Goal: Task Accomplishment & Management: Manage account settings

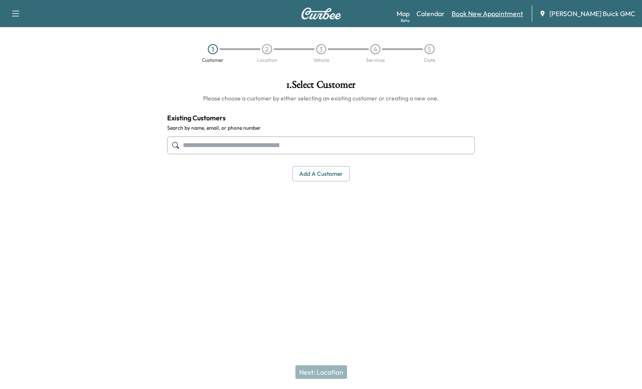
click at [512, 11] on link "Book New Appointment" at bounding box center [488, 13] width 72 height 10
click at [502, 16] on link "Book New Appointment" at bounding box center [488, 13] width 72 height 10
click at [316, 173] on button "Add a customer" at bounding box center [320, 174] width 57 height 16
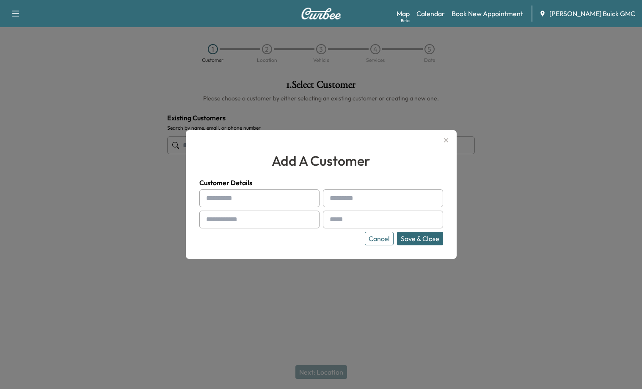
click at [283, 195] on input "text" at bounding box center [259, 198] width 120 height 18
paste input "**********"
type input "**********"
click at [353, 198] on input "text" at bounding box center [383, 198] width 120 height 18
type input "***"
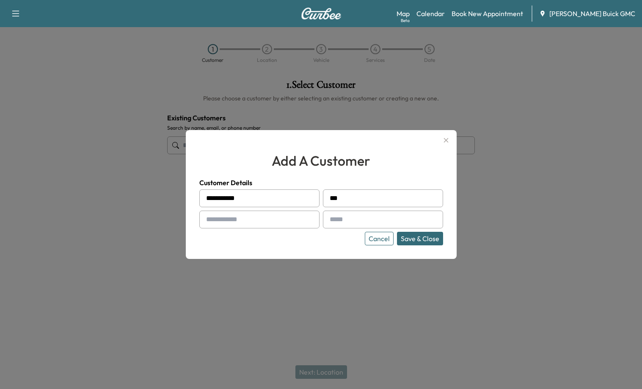
click at [300, 220] on input "text" at bounding box center [259, 219] width 120 height 18
type input "**********"
click at [375, 223] on input "text" at bounding box center [383, 219] width 120 height 18
paste input "**********"
type input "**********"
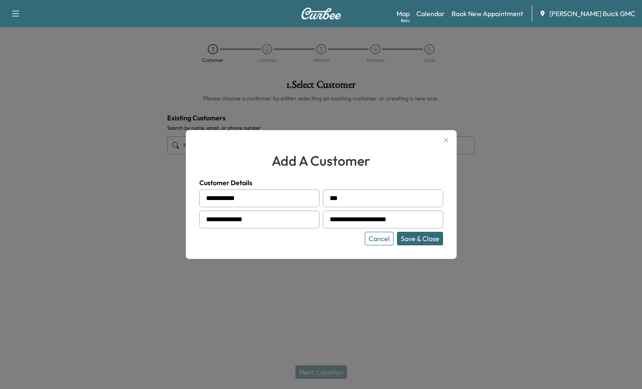
click at [422, 239] on button "Save & Close" at bounding box center [420, 239] width 46 height 14
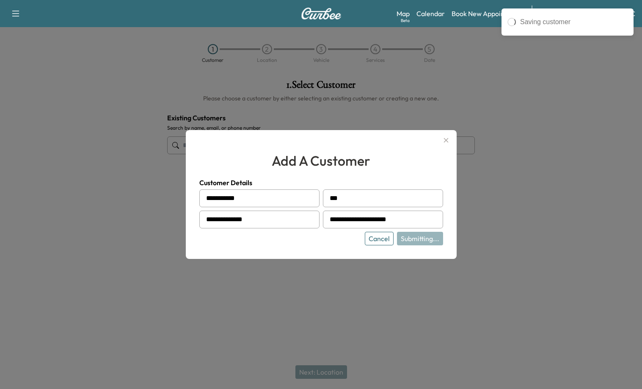
type input "**********"
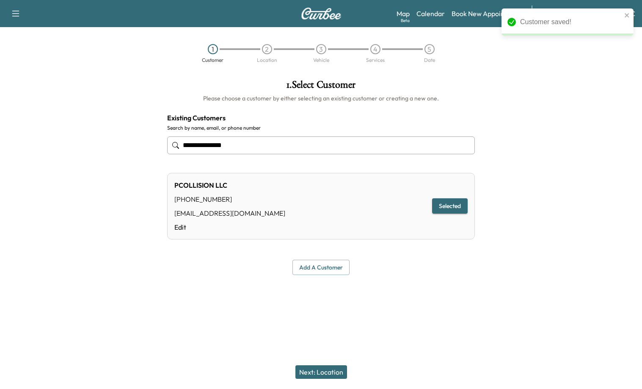
click at [337, 368] on button "Next: Location" at bounding box center [321, 372] width 52 height 14
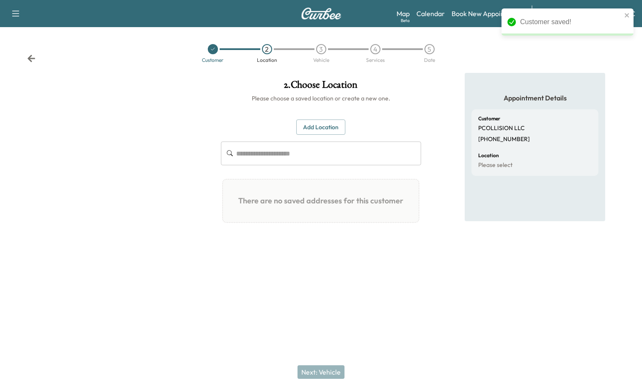
click at [319, 128] on button "Add Location" at bounding box center [320, 127] width 49 height 16
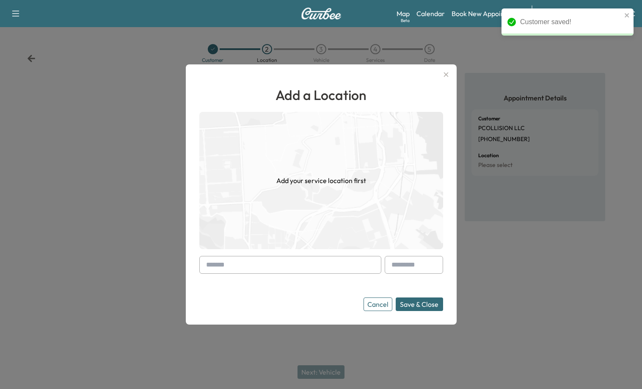
click at [248, 273] on form "Cancel Save & Close" at bounding box center [321, 283] width 244 height 55
click at [245, 267] on input "text" at bounding box center [290, 265] width 182 height 18
click at [225, 261] on input "text" at bounding box center [290, 265] width 182 height 18
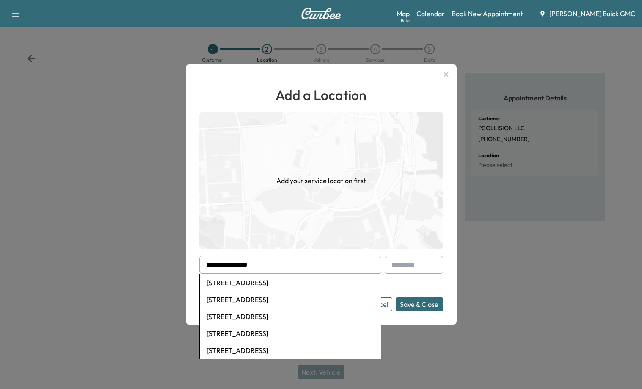
click at [231, 280] on li "[STREET_ADDRESS]" at bounding box center [290, 282] width 181 height 17
type input "**********"
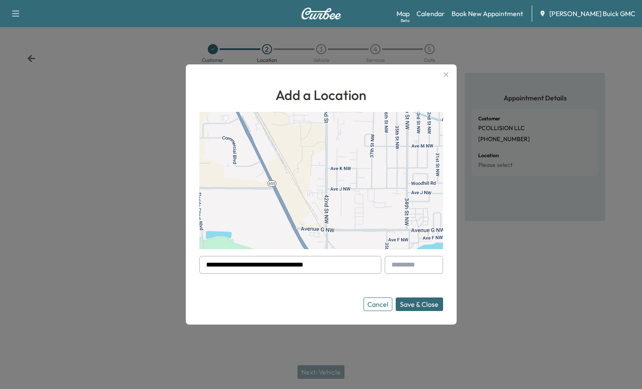
click at [419, 306] on button "Save & Close" at bounding box center [419, 304] width 47 height 14
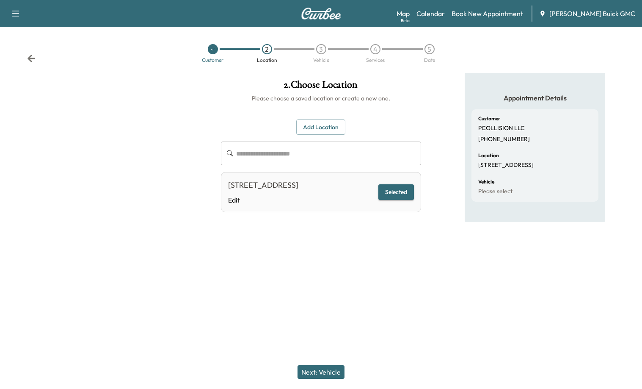
click at [333, 363] on div "Next: Vehicle" at bounding box center [321, 372] width 642 height 34
click at [323, 368] on button "Next: Vehicle" at bounding box center [321, 372] width 47 height 14
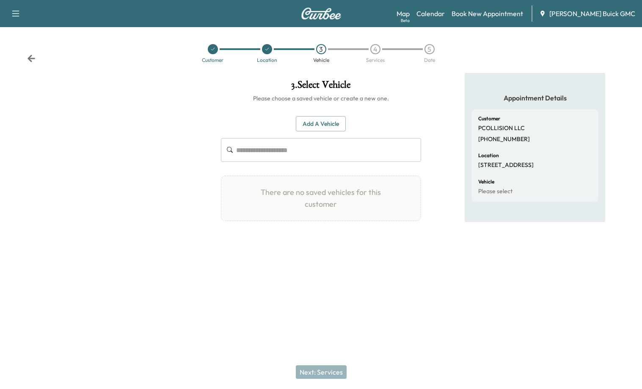
click at [304, 131] on button "Add a Vehicle" at bounding box center [321, 124] width 50 height 16
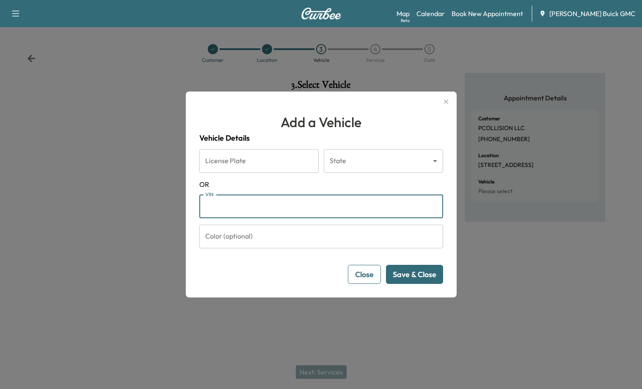
click at [242, 209] on input "VIN" at bounding box center [321, 206] width 244 height 24
paste input "**********"
type input "**********"
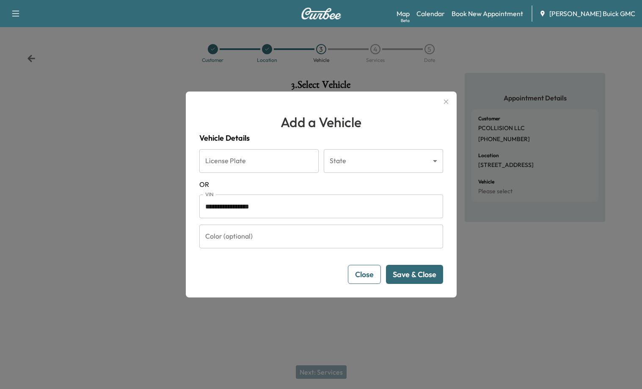
click at [425, 274] on button "Save & Close" at bounding box center [414, 274] width 57 height 19
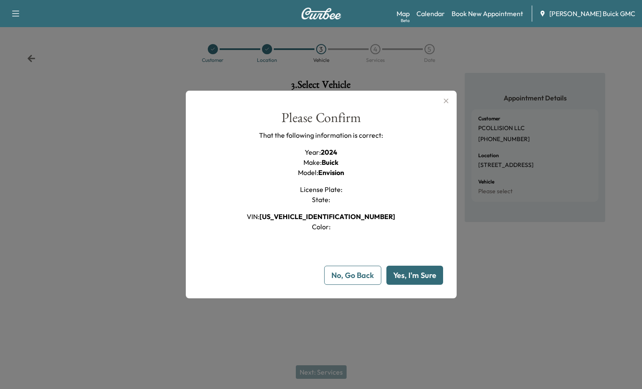
click at [425, 281] on button "Yes, I'm Sure" at bounding box center [414, 274] width 57 height 19
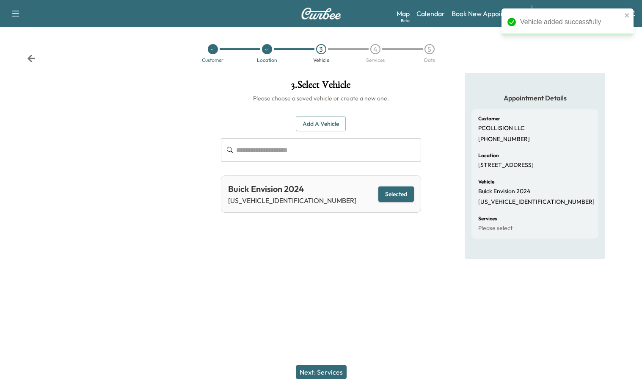
click at [320, 366] on button "Next: Services" at bounding box center [321, 372] width 51 height 14
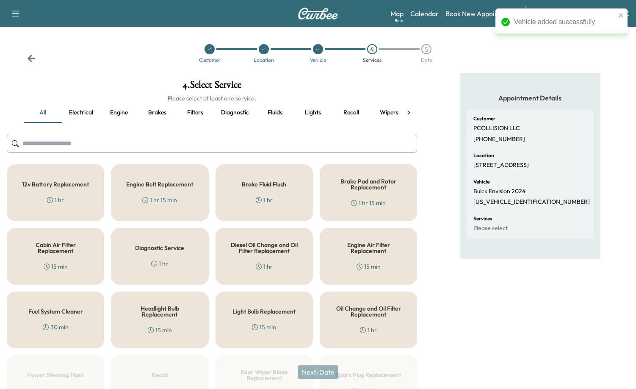
click at [277, 108] on button "Fluids" at bounding box center [275, 112] width 38 height 20
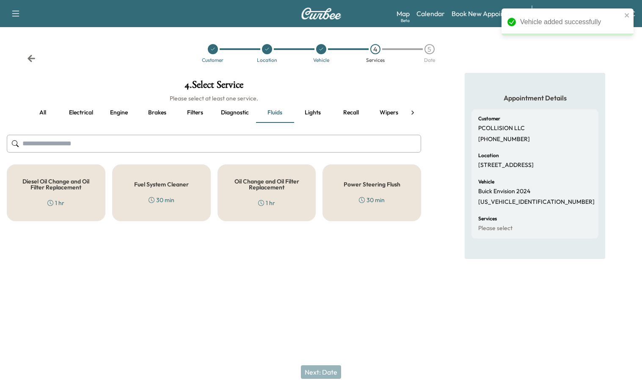
click at [268, 192] on div "Oil Change and Oil Filter Replacement 1 hr" at bounding box center [267, 192] width 99 height 57
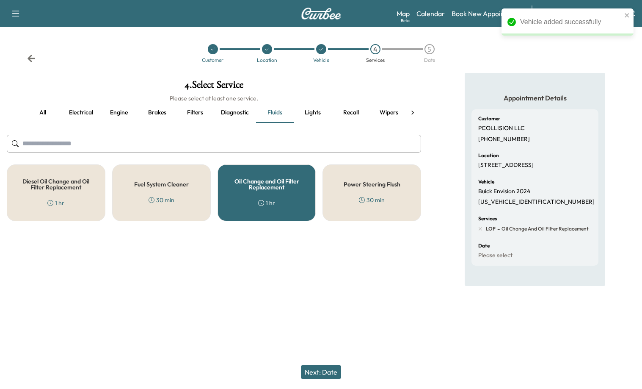
click at [322, 371] on button "Next: Date" at bounding box center [321, 372] width 40 height 14
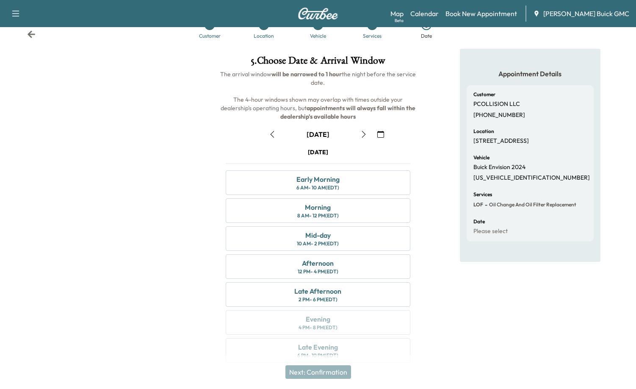
scroll to position [35, 0]
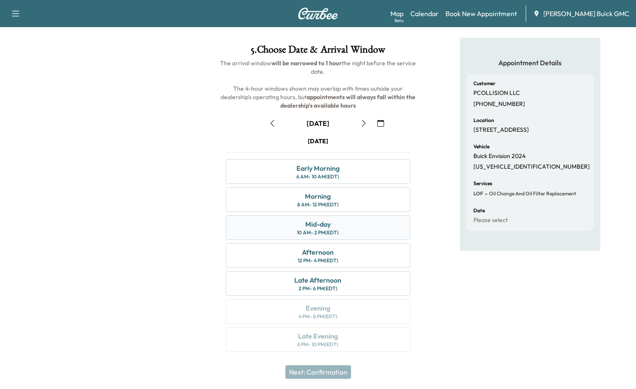
click at [328, 226] on div "Mid-day" at bounding box center [317, 224] width 25 height 10
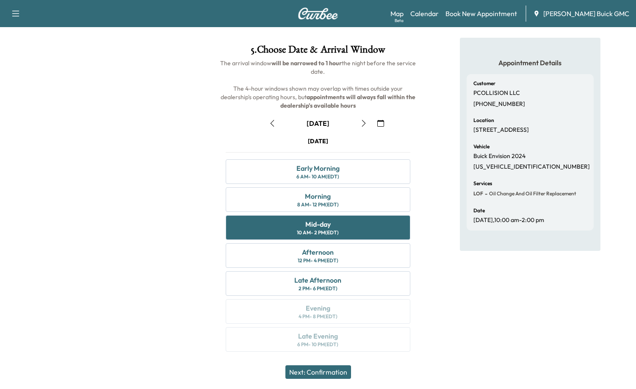
click at [325, 371] on button "Next: Confirmation" at bounding box center [318, 372] width 66 height 14
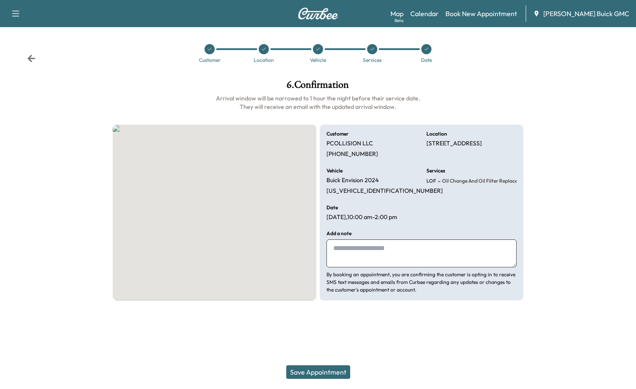
scroll to position [0, 0]
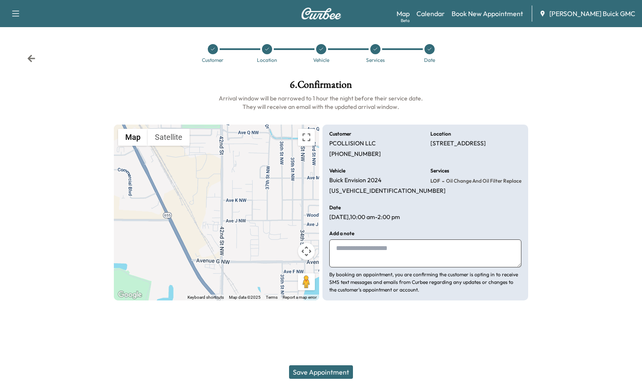
click at [387, 246] on textarea at bounding box center [425, 253] width 192 height 28
click at [360, 239] on textarea at bounding box center [425, 253] width 192 height 28
click at [354, 248] on textarea at bounding box center [425, 253] width 192 height 28
click at [33, 55] on icon at bounding box center [31, 58] width 8 height 8
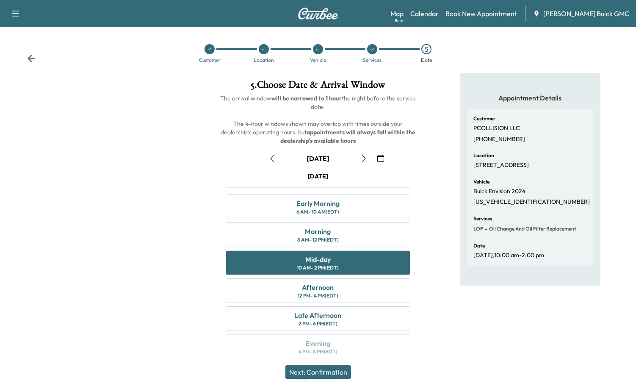
click at [362, 159] on icon "button" at bounding box center [363, 158] width 7 height 7
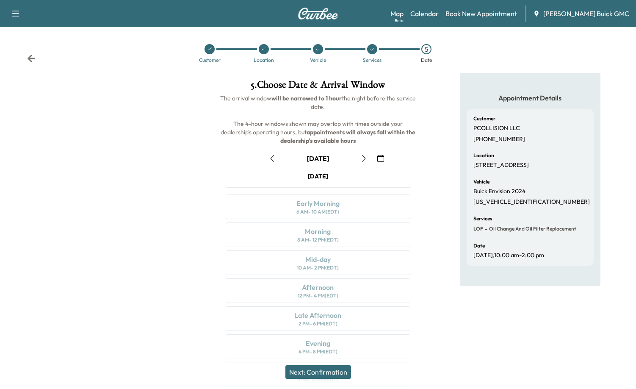
click at [362, 159] on icon "button" at bounding box center [363, 158] width 7 height 7
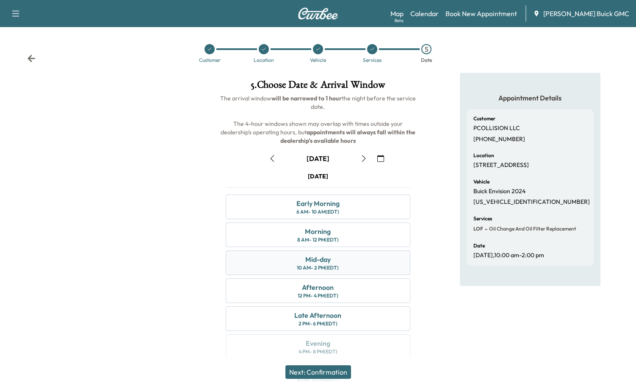
click at [334, 261] on div "Mid-day 10 AM - 2 PM (EDT)" at bounding box center [318, 262] width 185 height 25
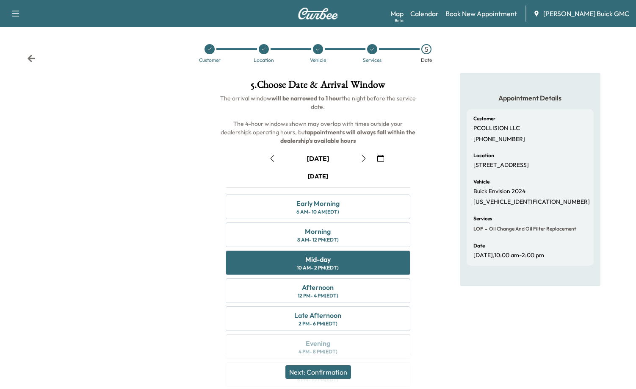
click at [328, 371] on button "Next: Confirmation" at bounding box center [318, 372] width 66 height 14
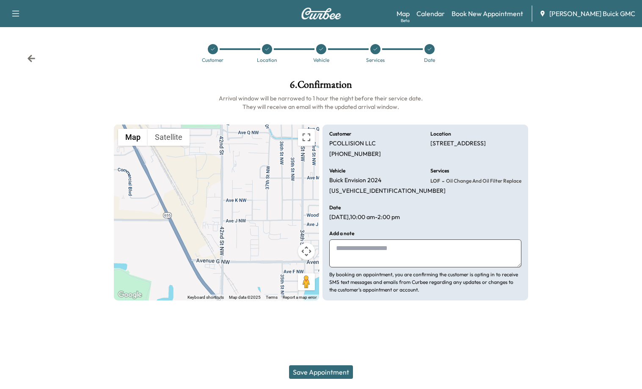
click at [388, 246] on textarea at bounding box center [425, 253] width 192 height 28
click at [338, 371] on button "Save Appointment" at bounding box center [321, 372] width 64 height 14
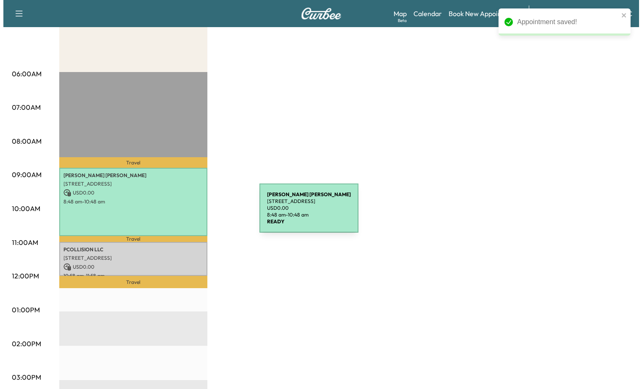
scroll to position [127, 0]
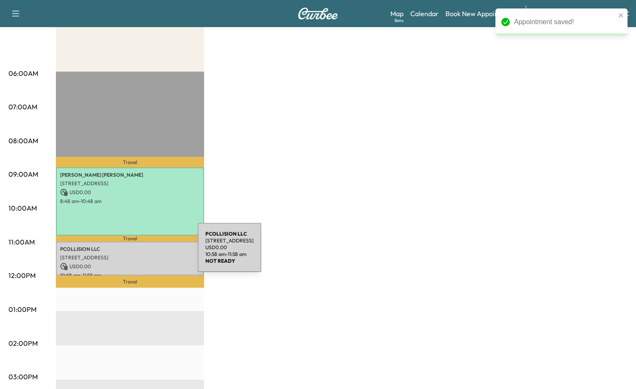
click at [134, 258] on p "[STREET_ADDRESS]" at bounding box center [130, 257] width 140 height 7
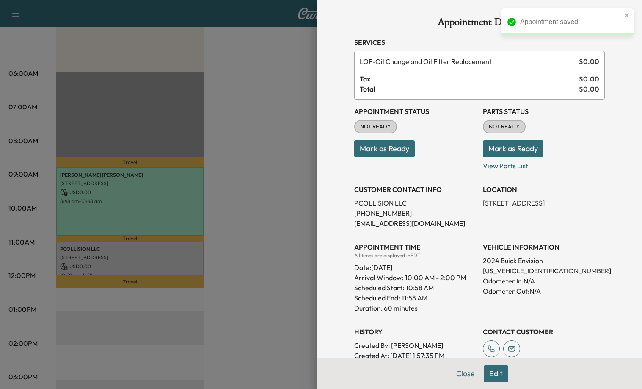
click at [405, 142] on button "Mark as Ready" at bounding box center [384, 148] width 61 height 17
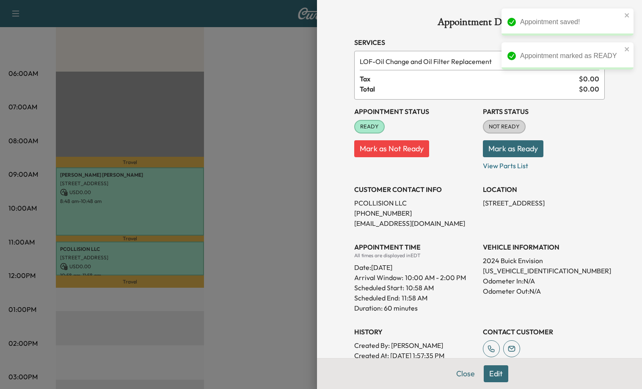
click at [527, 151] on button "Mark as Ready" at bounding box center [513, 148] width 61 height 17
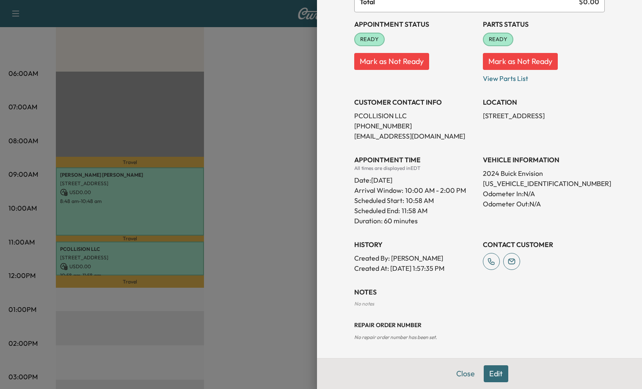
click at [486, 375] on button "Edit" at bounding box center [496, 373] width 25 height 17
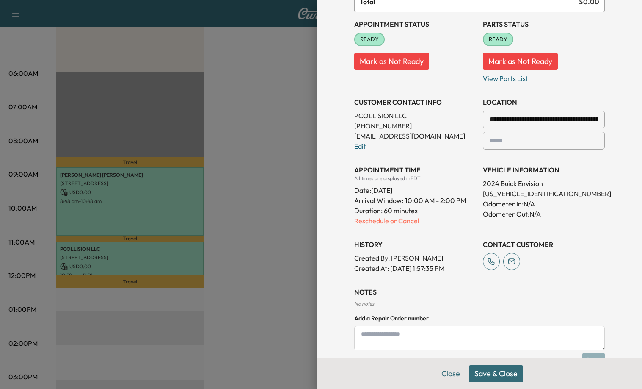
click at [386, 347] on textarea at bounding box center [479, 338] width 251 height 25
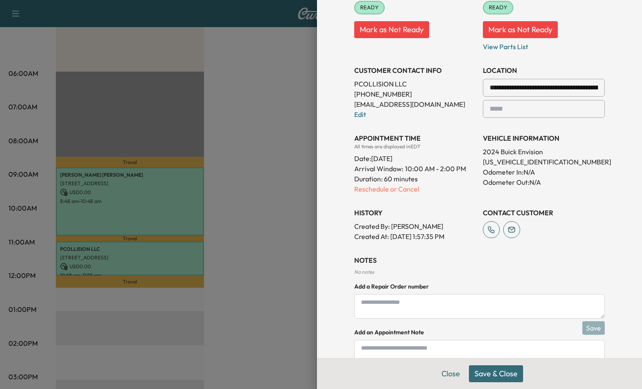
scroll to position [176, 0]
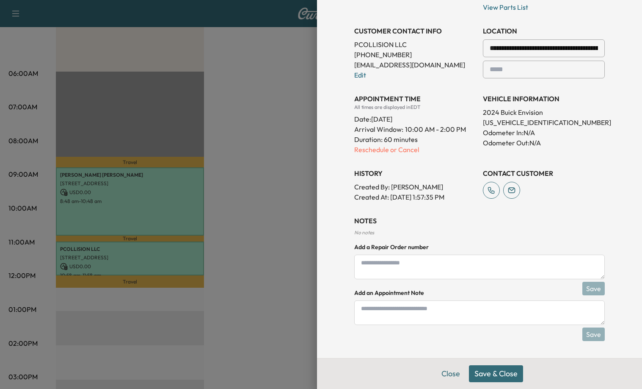
click at [381, 312] on textarea at bounding box center [479, 312] width 251 height 25
type textarea "**********"
click at [590, 339] on button "Save" at bounding box center [593, 334] width 22 height 14
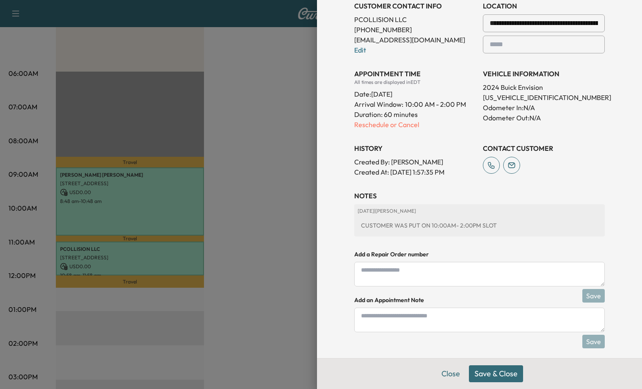
scroll to position [208, 0]
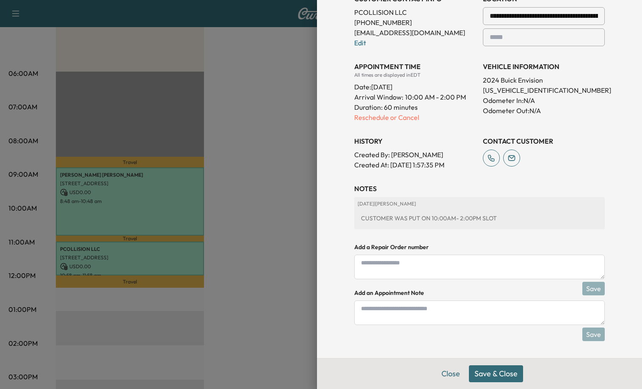
click at [493, 375] on button "Save & Close" at bounding box center [496, 373] width 54 height 17
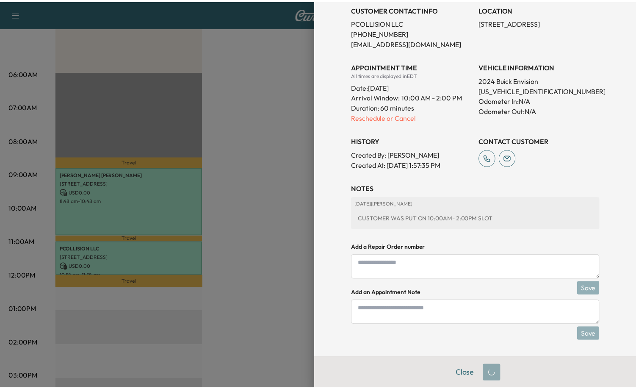
scroll to position [180, 0]
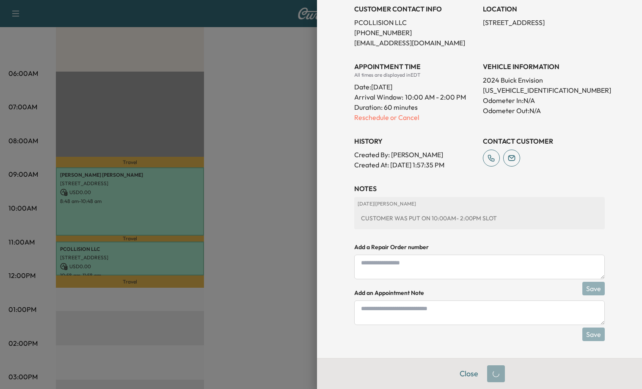
click at [230, 198] on div at bounding box center [321, 194] width 642 height 389
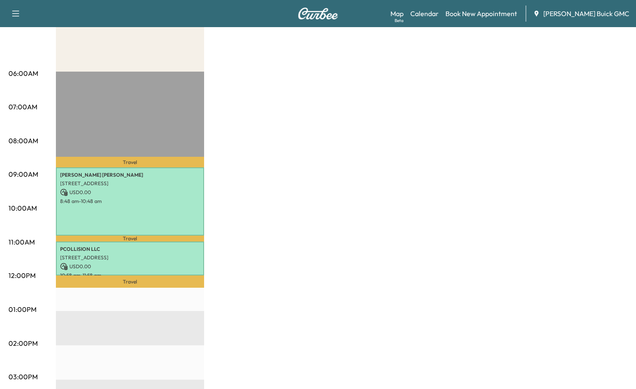
scroll to position [0, 0]
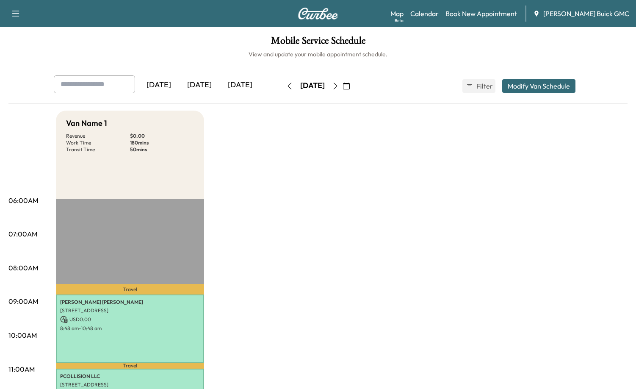
click at [247, 85] on div "[DATE]" at bounding box center [240, 84] width 41 height 19
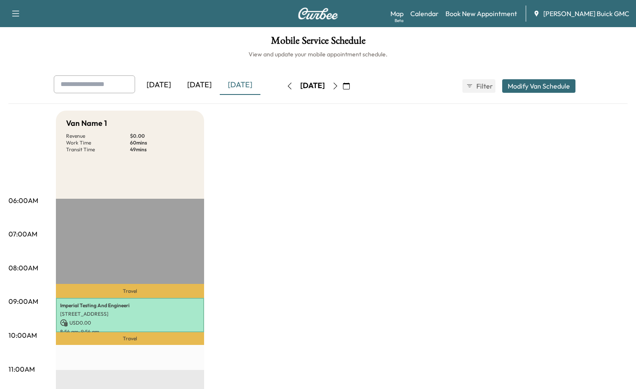
drag, startPoint x: 362, startPoint y: 202, endPoint x: 326, endPoint y: 66, distance: 141.2
click at [204, 83] on div "[DATE]" at bounding box center [199, 84] width 41 height 19
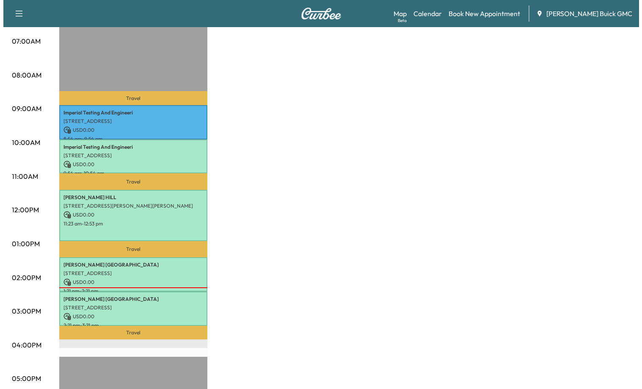
scroll to position [169, 0]
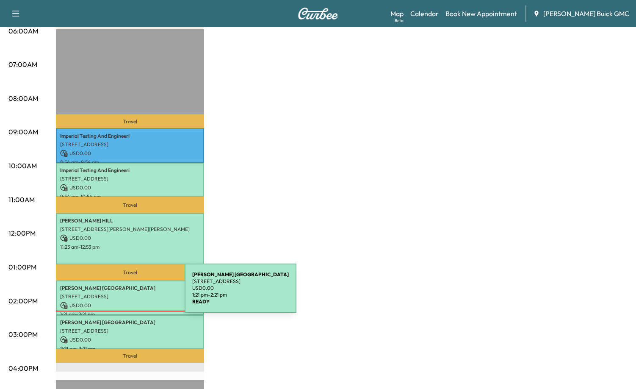
click at [121, 293] on p "[STREET_ADDRESS]" at bounding box center [130, 296] width 140 height 7
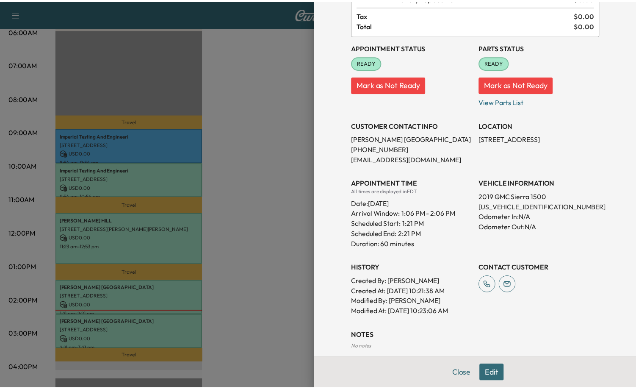
scroll to position [85, 0]
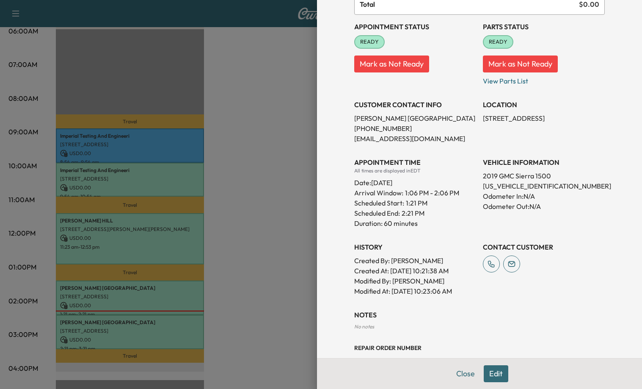
click at [220, 151] on div at bounding box center [321, 194] width 642 height 389
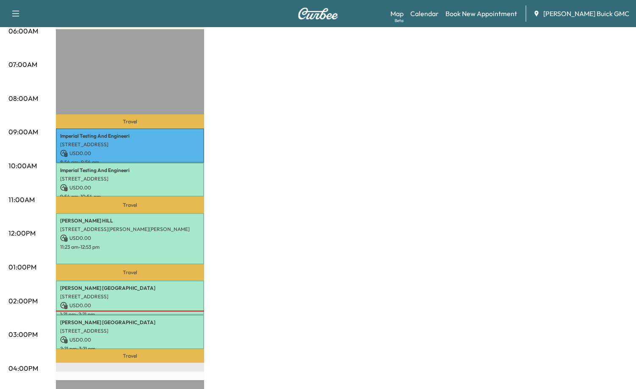
click at [134, 329] on p "[STREET_ADDRESS]" at bounding box center [130, 330] width 140 height 7
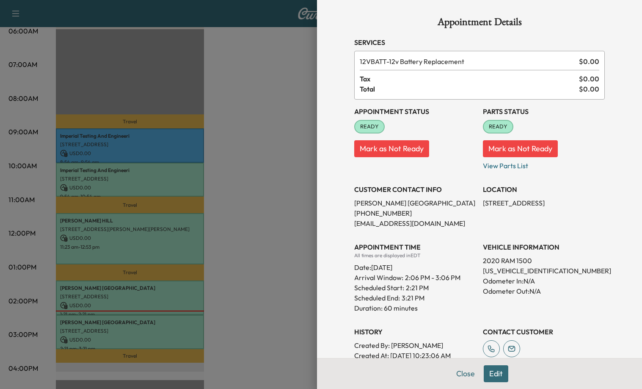
click at [274, 254] on div at bounding box center [321, 194] width 642 height 389
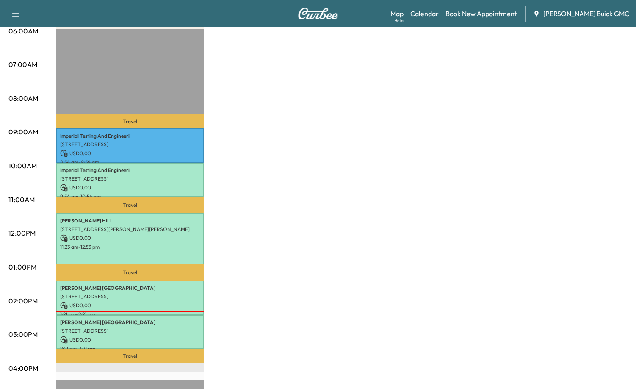
click at [297, 266] on div "Van Name 1 Revenue $ 0.00 Work Time 330 mins Transit Time 108 mins Travel Imper…" at bounding box center [341, 258] width 571 height 635
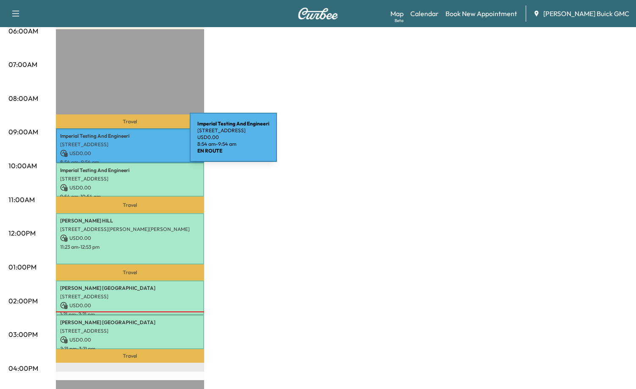
click at [126, 142] on p "[STREET_ADDRESS]" at bounding box center [130, 144] width 140 height 7
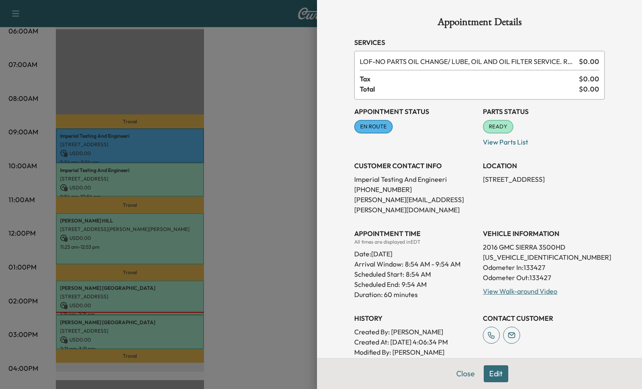
click at [257, 220] on div at bounding box center [321, 194] width 642 height 389
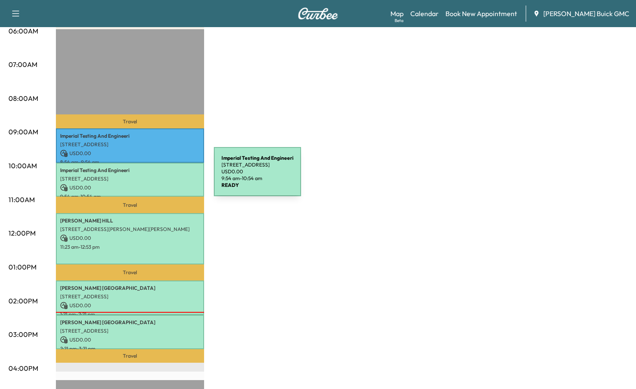
click at [150, 176] on p "[STREET_ADDRESS]" at bounding box center [130, 178] width 140 height 7
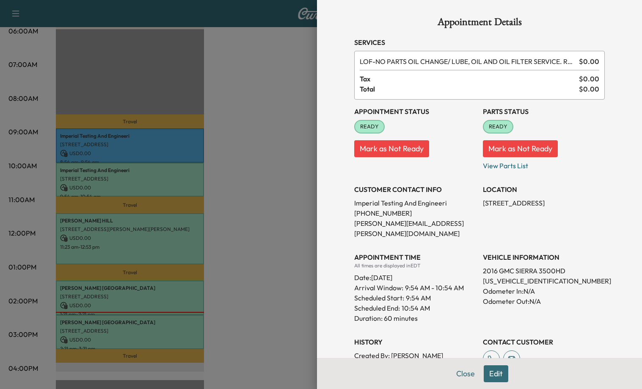
drag, startPoint x: 295, startPoint y: 247, endPoint x: 279, endPoint y: 244, distance: 15.6
click at [295, 247] on div at bounding box center [321, 194] width 642 height 389
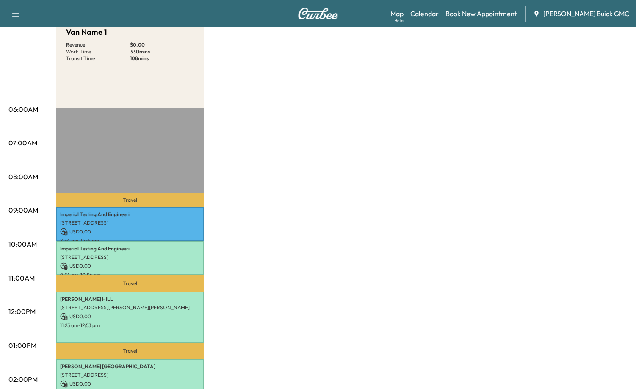
scroll to position [0, 0]
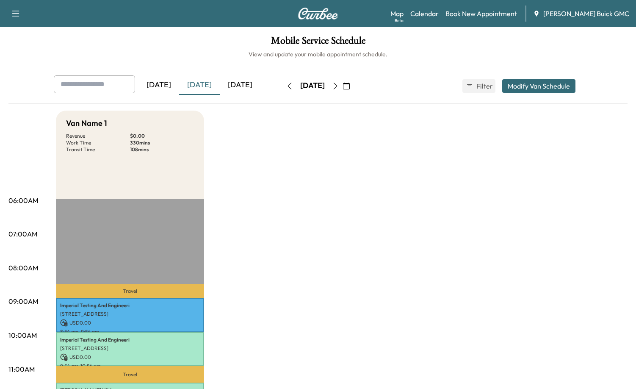
click at [282, 91] on button "button" at bounding box center [289, 86] width 14 height 14
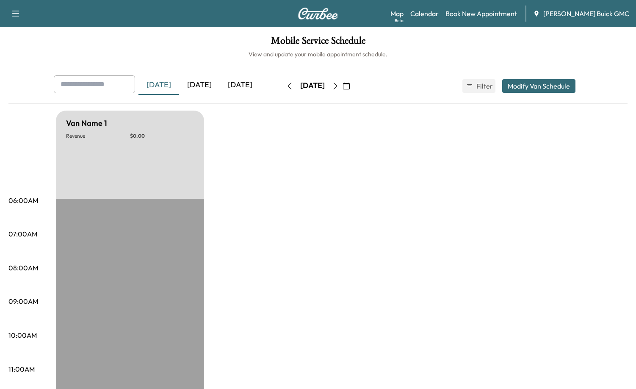
click at [254, 83] on div "[DATE]" at bounding box center [240, 84] width 41 height 19
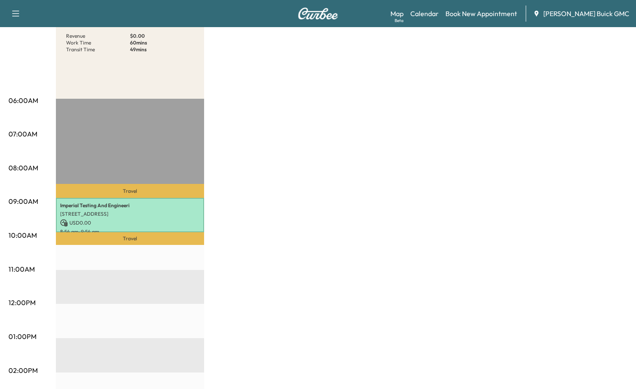
scroll to position [127, 0]
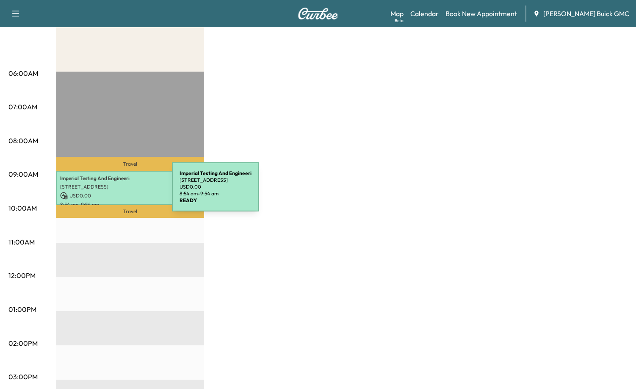
click at [108, 192] on p "USD 0.00" at bounding box center [130, 196] width 140 height 8
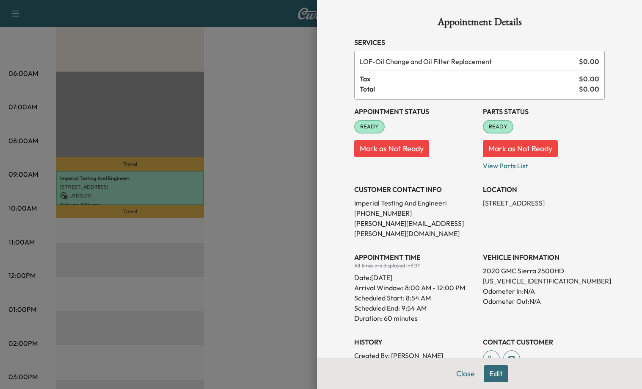
click at [273, 205] on div at bounding box center [321, 194] width 642 height 389
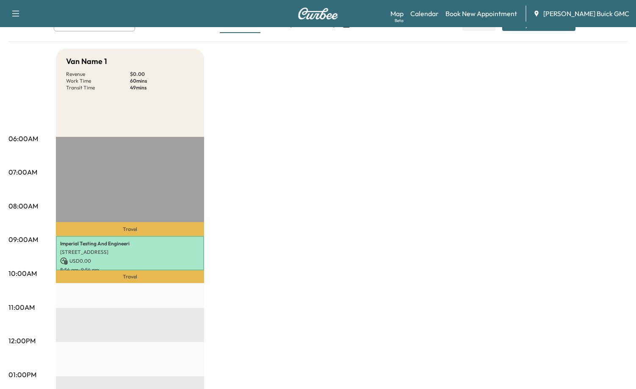
scroll to position [0, 0]
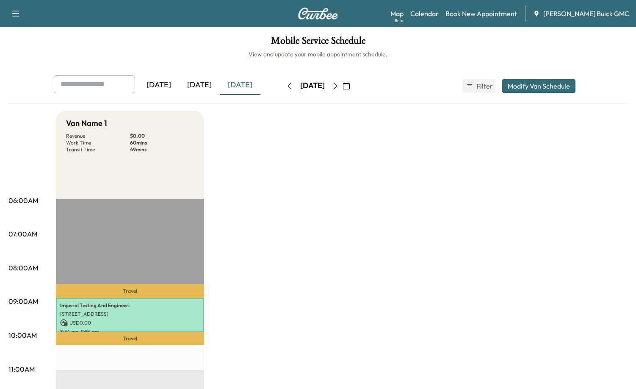
click at [202, 94] on div "[DATE]" at bounding box center [199, 84] width 41 height 19
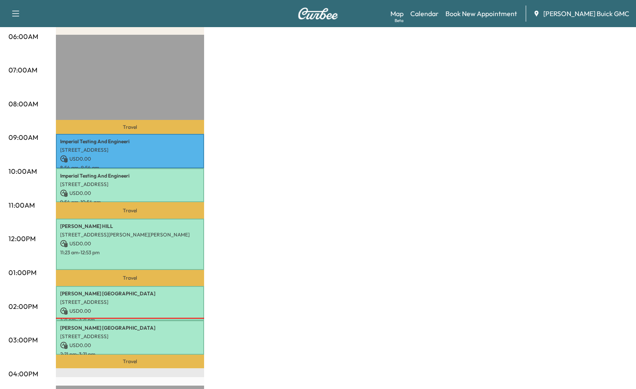
scroll to position [169, 0]
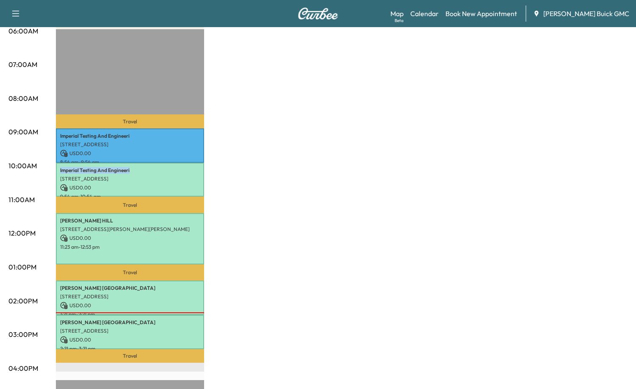
click at [379, 161] on div "Van Name 1 Revenue $ 0.00 Work Time 330 mins Transit Time 108 mins Travel Imper…" at bounding box center [341, 258] width 571 height 635
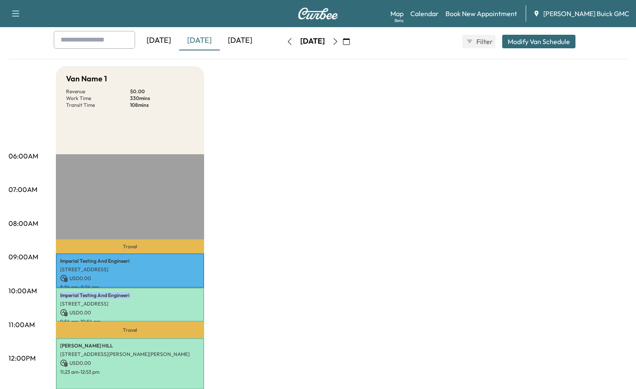
scroll to position [0, 0]
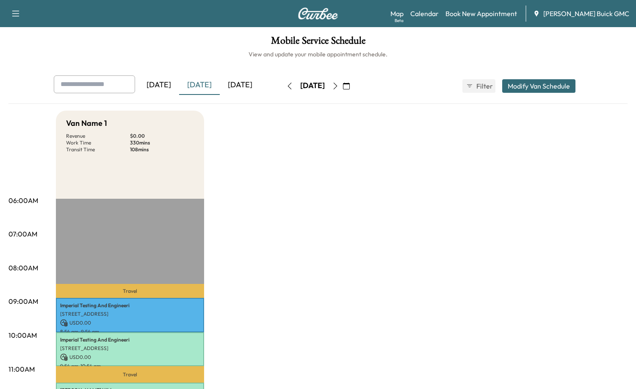
click at [208, 86] on div "[DATE]" at bounding box center [199, 84] width 41 height 19
